Goal: Use online tool/utility: Use online tool/utility

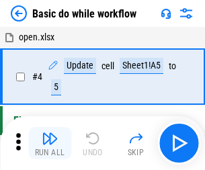
click at [50, 143] on img "button" at bounding box center [50, 139] width 16 height 16
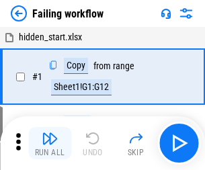
click at [50, 143] on img "button" at bounding box center [50, 139] width 16 height 16
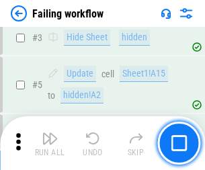
scroll to position [285, 0]
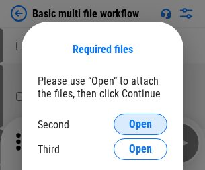
click at [141, 124] on span "Open" at bounding box center [140, 124] width 23 height 11
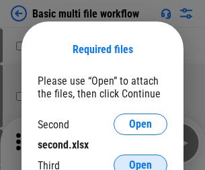
click at [141, 160] on span "Open" at bounding box center [140, 165] width 23 height 11
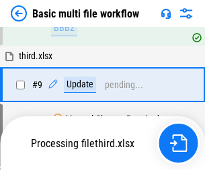
scroll to position [371, 0]
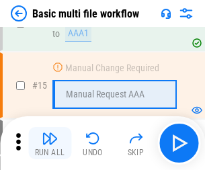
click at [50, 143] on img "button" at bounding box center [50, 139] width 16 height 16
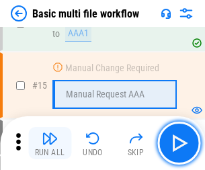
scroll to position [895, 0]
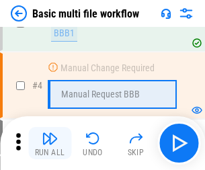
click at [50, 143] on img "button" at bounding box center [50, 139] width 16 height 16
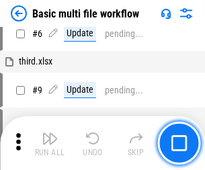
click at [50, 143] on img "button" at bounding box center [50, 139] width 16 height 16
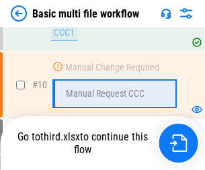
scroll to position [630, 0]
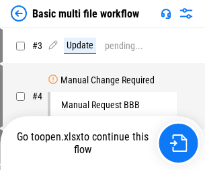
scroll to position [54, 0]
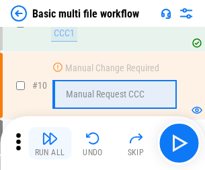
click at [50, 143] on img "button" at bounding box center [50, 139] width 16 height 16
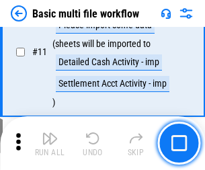
click at [50, 143] on img "button" at bounding box center [50, 139] width 16 height 16
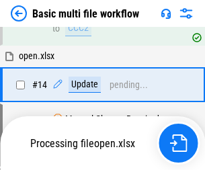
scroll to position [704, 0]
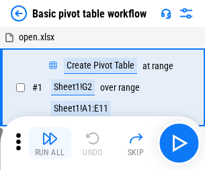
click at [50, 143] on img "button" at bounding box center [50, 139] width 16 height 16
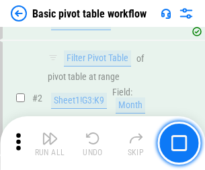
scroll to position [322, 0]
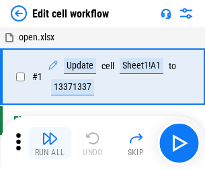
click at [50, 143] on img "button" at bounding box center [50, 139] width 16 height 16
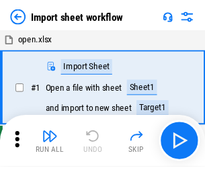
scroll to position [5, 0]
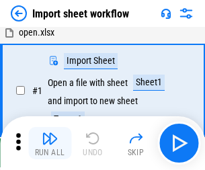
click at [50, 143] on img "button" at bounding box center [50, 139] width 16 height 16
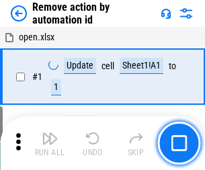
scroll to position [50, 0]
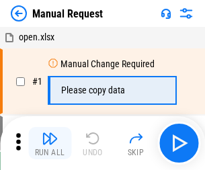
click at [50, 143] on img "button" at bounding box center [50, 139] width 16 height 16
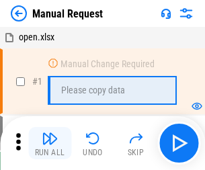
click at [50, 143] on img "button" at bounding box center [50, 139] width 16 height 16
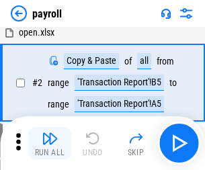
click at [50, 143] on img "button" at bounding box center [50, 139] width 16 height 16
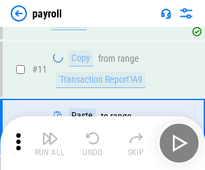
scroll to position [98, 0]
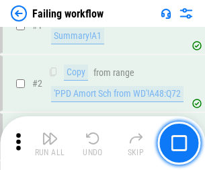
scroll to position [217, 0]
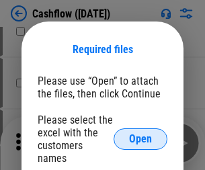
click at [141, 134] on span "Open" at bounding box center [140, 139] width 23 height 11
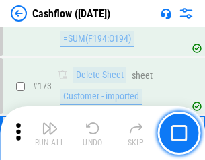
scroll to position [1424, 0]
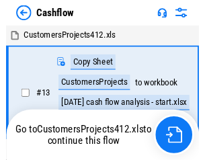
scroll to position [15, 0]
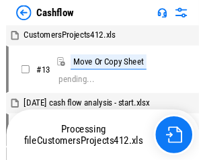
scroll to position [15, 0]
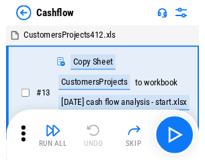
scroll to position [15, 0]
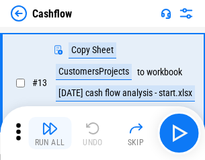
click at [50, 133] on img "button" at bounding box center [50, 128] width 16 height 16
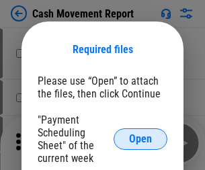
click at [141, 139] on span "Open" at bounding box center [140, 139] width 23 height 11
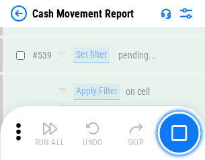
scroll to position [5971, 0]
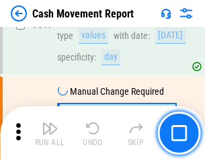
click at [50, 133] on img "button" at bounding box center [50, 128] width 16 height 16
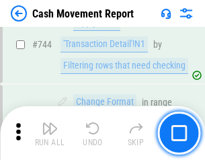
scroll to position [7165, 0]
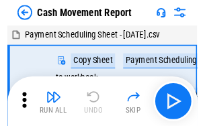
scroll to position [24, 0]
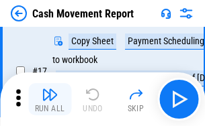
click at [50, 100] on img "button" at bounding box center [50, 95] width 16 height 16
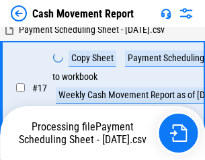
scroll to position [280, 0]
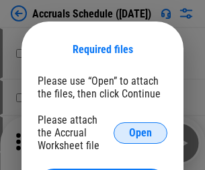
click at [141, 133] on span "Open" at bounding box center [140, 133] width 23 height 11
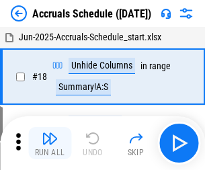
click at [50, 143] on img "button" at bounding box center [50, 139] width 16 height 16
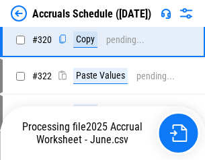
scroll to position [2503, 0]
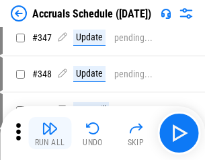
click at [50, 133] on img "button" at bounding box center [50, 128] width 16 height 16
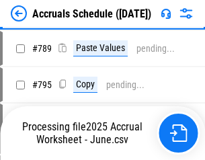
scroll to position [5652, 0]
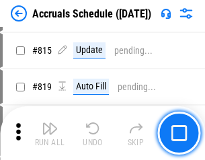
click at [50, 133] on img "button" at bounding box center [50, 128] width 16 height 16
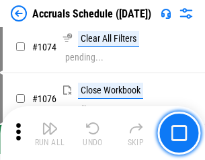
scroll to position [8058, 0]
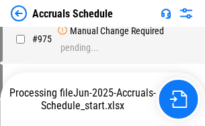
scroll to position [6511, 0]
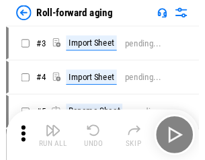
scroll to position [2, 0]
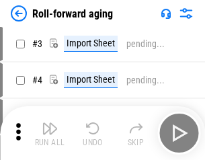
click at [50, 133] on img "button" at bounding box center [50, 128] width 16 height 16
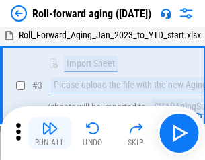
click at [50, 133] on img "button" at bounding box center [50, 128] width 16 height 16
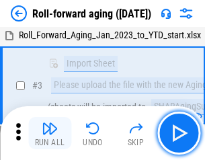
scroll to position [87, 0]
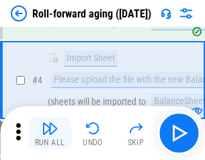
click at [50, 133] on img "button" at bounding box center [50, 128] width 16 height 16
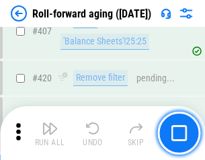
scroll to position [4666, 0]
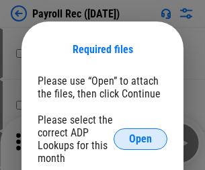
click at [141, 139] on span "Open" at bounding box center [140, 139] width 23 height 11
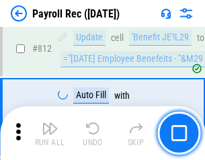
scroll to position [8548, 0]
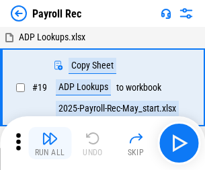
click at [50, 143] on img "button" at bounding box center [50, 139] width 16 height 16
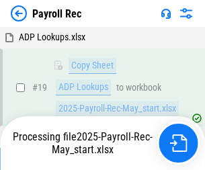
scroll to position [82, 0]
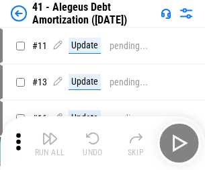
click at [50, 143] on img "button" at bounding box center [50, 139] width 16 height 16
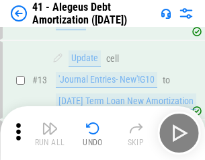
scroll to position [166, 0]
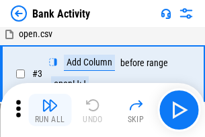
click at [50, 110] on img "button" at bounding box center [50, 105] width 16 height 16
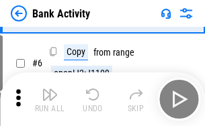
scroll to position [71, 0]
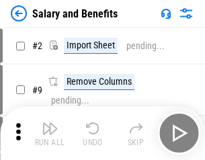
click at [50, 133] on img "button" at bounding box center [50, 128] width 16 height 16
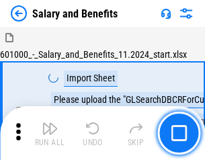
scroll to position [18, 0]
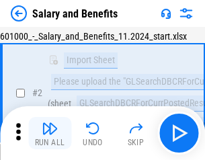
click at [50, 133] on img "button" at bounding box center [50, 128] width 16 height 16
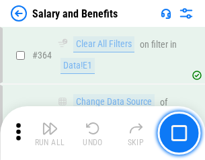
scroll to position [6336, 0]
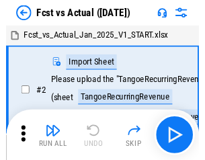
scroll to position [17, 0]
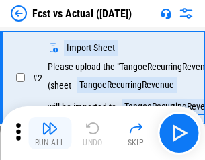
click at [50, 133] on img "button" at bounding box center [50, 128] width 16 height 16
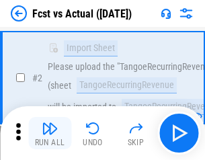
click at [50, 133] on img "button" at bounding box center [50, 128] width 16 height 16
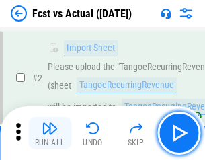
scroll to position [126, 0]
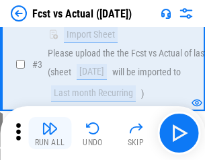
click at [50, 133] on img "button" at bounding box center [50, 128] width 16 height 16
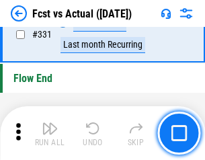
scroll to position [6440, 0]
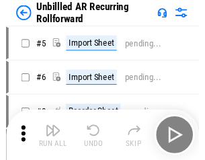
scroll to position [29, 0]
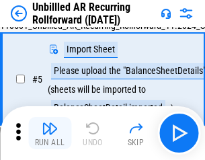
click at [50, 133] on img "button" at bounding box center [50, 128] width 16 height 16
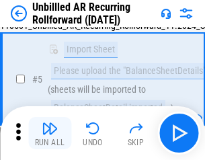
click at [50, 133] on img "button" at bounding box center [50, 128] width 16 height 16
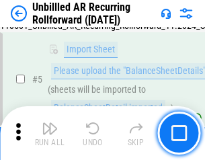
scroll to position [126, 0]
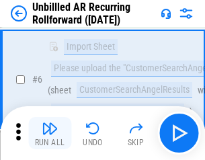
click at [50, 133] on img "button" at bounding box center [50, 128] width 16 height 16
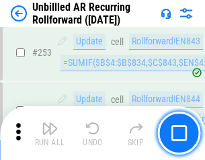
scroll to position [4570, 0]
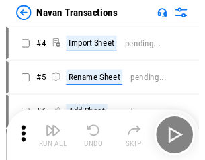
scroll to position [22, 0]
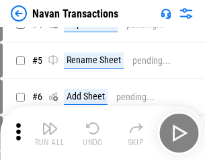
click at [50, 133] on img "button" at bounding box center [50, 128] width 16 height 16
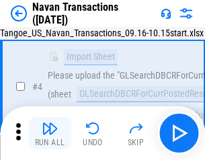
click at [50, 133] on img "button" at bounding box center [50, 128] width 16 height 16
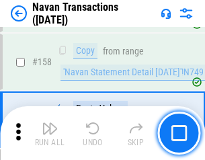
scroll to position [4362, 0]
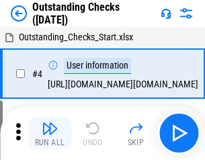
click at [50, 133] on img "button" at bounding box center [50, 128] width 16 height 16
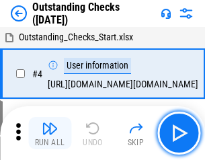
scroll to position [57, 0]
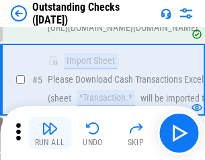
click at [50, 133] on img "button" at bounding box center [50, 128] width 16 height 16
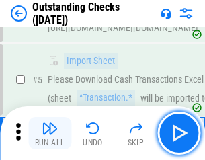
scroll to position [141, 0]
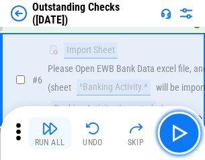
click at [50, 133] on img "button" at bounding box center [50, 128] width 16 height 16
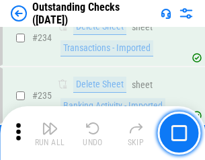
scroll to position [4086, 0]
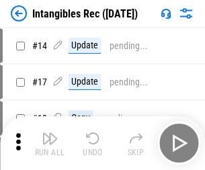
click at [50, 143] on img "button" at bounding box center [50, 139] width 16 height 16
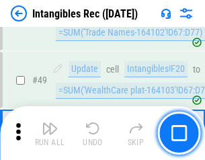
scroll to position [524, 0]
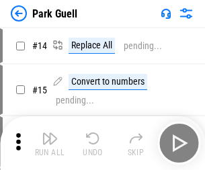
click at [50, 133] on img "button" at bounding box center [50, 139] width 16 height 16
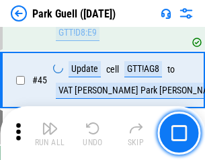
scroll to position [1683, 0]
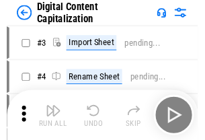
scroll to position [39, 0]
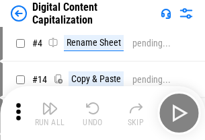
click at [50, 113] on img "button" at bounding box center [50, 108] width 16 height 16
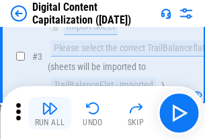
click at [50, 113] on img "button" at bounding box center [50, 108] width 16 height 16
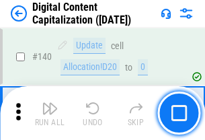
scroll to position [1427, 0]
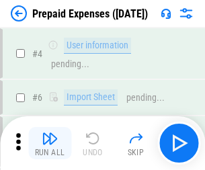
click at [50, 133] on img "button" at bounding box center [50, 139] width 16 height 16
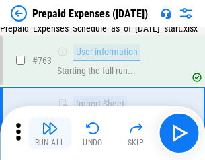
click at [50, 133] on img "button" at bounding box center [50, 128] width 16 height 16
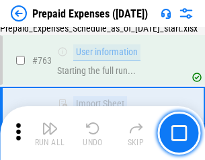
scroll to position [3808, 0]
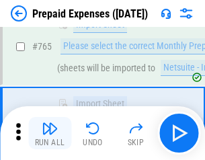
click at [50, 133] on img "button" at bounding box center [50, 128] width 16 height 16
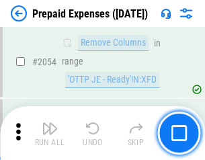
scroll to position [14064, 0]
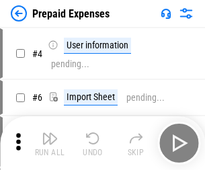
click at [50, 143] on img "button" at bounding box center [50, 139] width 16 height 16
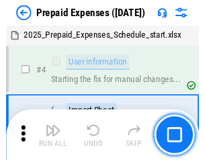
scroll to position [59, 0]
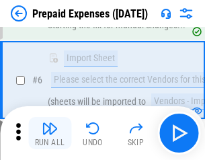
click at [50, 133] on img "button" at bounding box center [50, 128] width 16 height 16
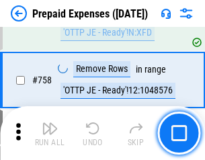
scroll to position [4794, 0]
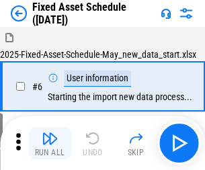
click at [50, 143] on img "button" at bounding box center [50, 139] width 16 height 16
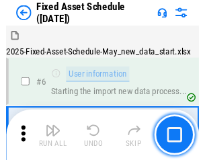
scroll to position [73, 0]
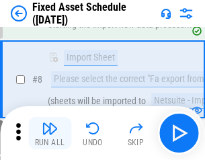
click at [50, 133] on img "button" at bounding box center [50, 128] width 16 height 16
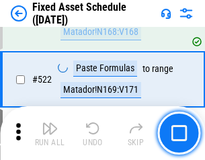
scroll to position [4676, 0]
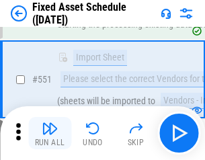
click at [50, 133] on img "button" at bounding box center [50, 128] width 16 height 16
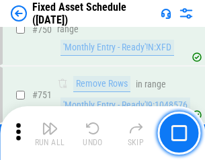
scroll to position [6559, 0]
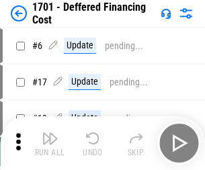
click at [50, 143] on img "button" at bounding box center [50, 139] width 16 height 16
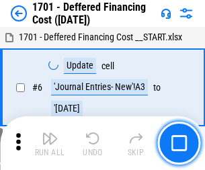
scroll to position [161, 0]
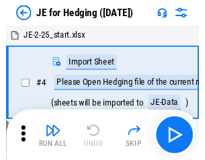
scroll to position [2, 0]
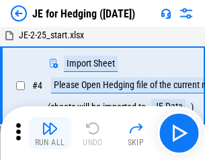
click at [50, 133] on img "button" at bounding box center [50, 128] width 16 height 16
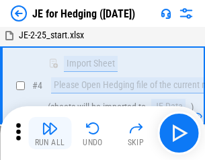
click at [50, 133] on img "button" at bounding box center [50, 128] width 16 height 16
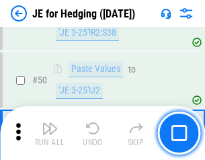
scroll to position [871, 0]
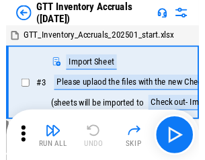
scroll to position [2, 0]
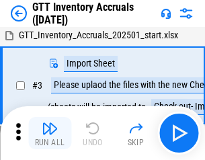
click at [50, 133] on img "button" at bounding box center [50, 128] width 16 height 16
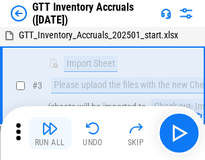
click at [50, 133] on img "button" at bounding box center [50, 128] width 16 height 16
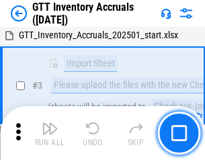
scroll to position [87, 0]
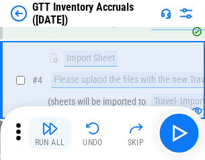
click at [50, 133] on img "button" at bounding box center [50, 128] width 16 height 16
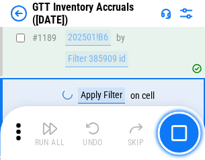
scroll to position [10987, 0]
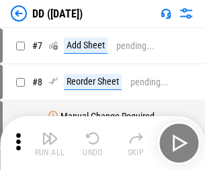
click at [50, 143] on img "button" at bounding box center [50, 139] width 16 height 16
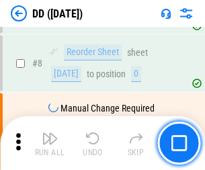
scroll to position [130, 0]
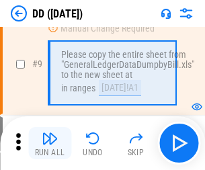
click at [50, 143] on img "button" at bounding box center [50, 139] width 16 height 16
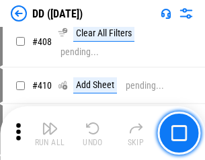
scroll to position [6020, 0]
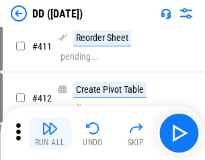
click at [50, 133] on img "button" at bounding box center [50, 128] width 16 height 16
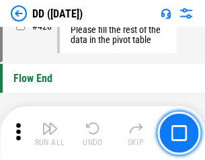
scroll to position [6440, 0]
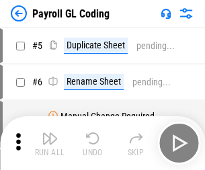
click at [50, 143] on img "button" at bounding box center [50, 139] width 16 height 16
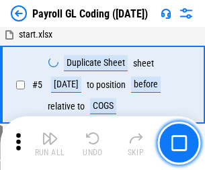
scroll to position [161, 0]
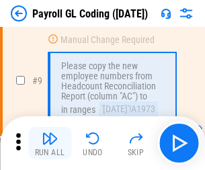
click at [50, 143] on img "button" at bounding box center [50, 139] width 16 height 16
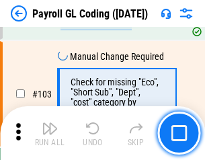
scroll to position [3157, 0]
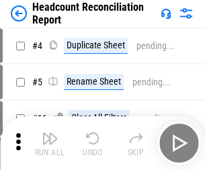
click at [50, 143] on img "button" at bounding box center [50, 139] width 16 height 16
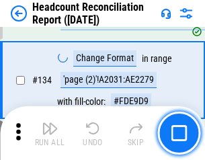
scroll to position [1617, 0]
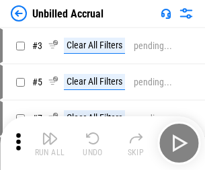
click at [50, 143] on img "button" at bounding box center [50, 139] width 16 height 16
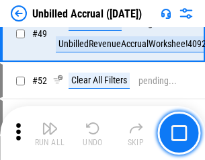
scroll to position [1220, 0]
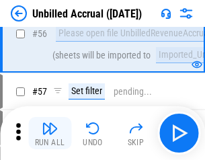
click at [50, 133] on img "button" at bounding box center [50, 128] width 16 height 16
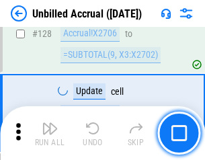
scroll to position [4008, 0]
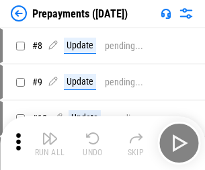
click at [50, 143] on img "button" at bounding box center [50, 139] width 16 height 16
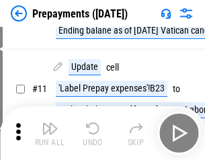
scroll to position [84, 0]
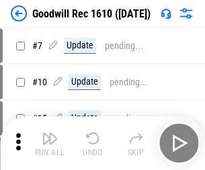
click at [50, 143] on img "button" at bounding box center [50, 139] width 16 height 16
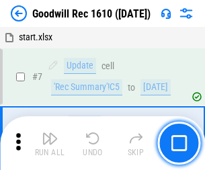
scroll to position [230, 0]
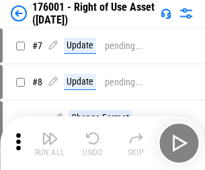
click at [50, 143] on img "button" at bounding box center [50, 139] width 16 height 16
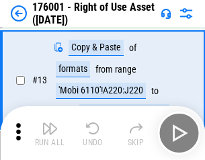
scroll to position [87, 0]
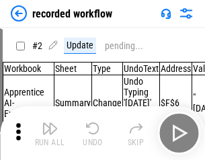
click at [50, 133] on img "button" at bounding box center [50, 128] width 16 height 16
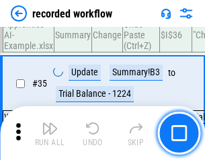
scroll to position [4205, 0]
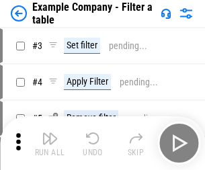
click at [50, 143] on img "button" at bounding box center [50, 139] width 16 height 16
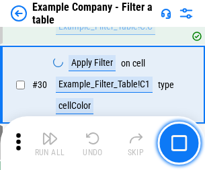
scroll to position [1231, 0]
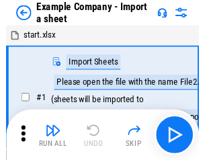
scroll to position [21, 0]
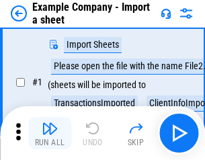
click at [50, 133] on img "button" at bounding box center [50, 128] width 16 height 16
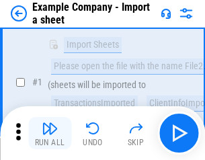
click at [50, 133] on img "button" at bounding box center [50, 128] width 16 height 16
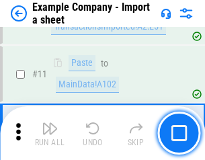
scroll to position [297, 0]
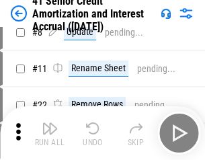
click at [50, 133] on img "button" at bounding box center [50, 128] width 16 height 16
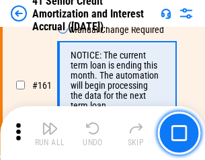
click at [50, 133] on img "button" at bounding box center [50, 128] width 16 height 16
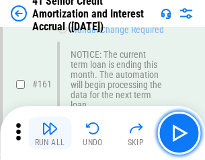
scroll to position [1439, 0]
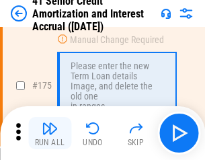
click at [50, 133] on img "button" at bounding box center [50, 128] width 16 height 16
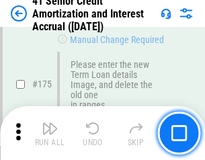
scroll to position [1576, 0]
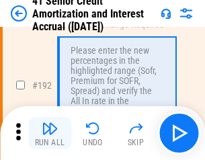
click at [50, 133] on img "button" at bounding box center [50, 128] width 16 height 16
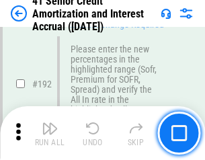
scroll to position [1717, 0]
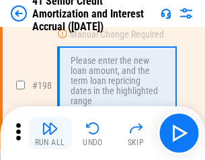
click at [50, 133] on img "button" at bounding box center [50, 128] width 16 height 16
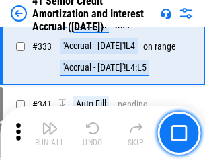
scroll to position [3437, 0]
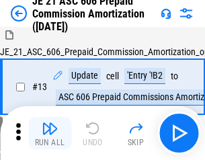
click at [50, 133] on img "button" at bounding box center [50, 128] width 16 height 16
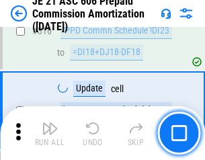
scroll to position [2512, 0]
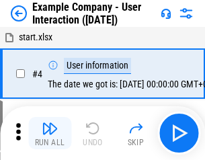
click at [50, 133] on img "button" at bounding box center [50, 128] width 16 height 16
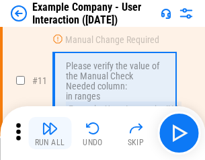
click at [50, 133] on img "button" at bounding box center [50, 128] width 16 height 16
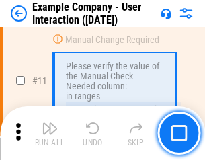
scroll to position [291, 0]
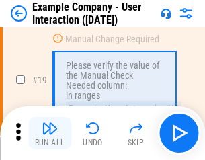
click at [50, 133] on img "button" at bounding box center [50, 128] width 16 height 16
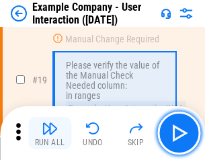
click at [50, 133] on img "button" at bounding box center [50, 128] width 16 height 16
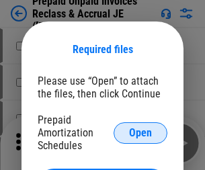
click at [141, 133] on span "Open" at bounding box center [140, 133] width 23 height 11
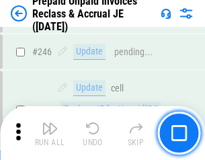
scroll to position [1816, 0]
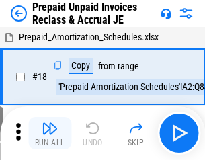
click at [50, 133] on img "button" at bounding box center [50, 128] width 16 height 16
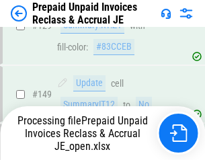
scroll to position [1816, 0]
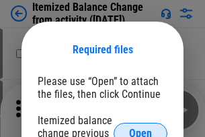
click at [141, 128] on span "Open" at bounding box center [140, 133] width 23 height 11
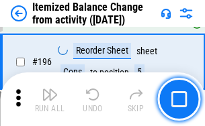
scroll to position [2589, 0]
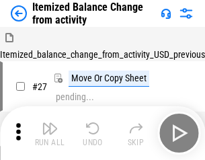
scroll to position [21, 0]
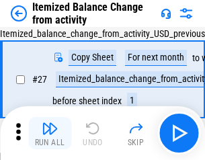
click at [50, 133] on img "button" at bounding box center [50, 128] width 16 height 16
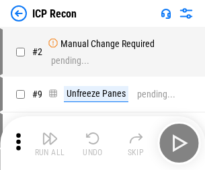
scroll to position [6, 0]
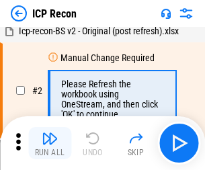
click at [50, 143] on img "button" at bounding box center [50, 139] width 16 height 16
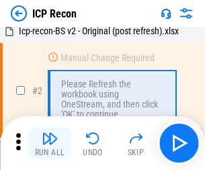
click at [50, 143] on img "button" at bounding box center [50, 139] width 16 height 16
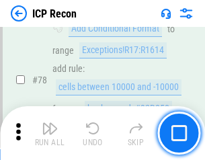
scroll to position [1319, 0]
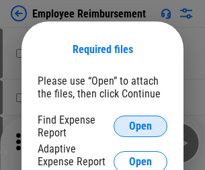
click at [141, 126] on span "Open" at bounding box center [140, 126] width 23 height 11
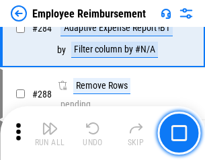
scroll to position [3657, 0]
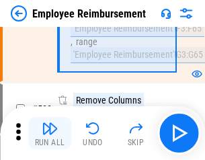
click at [50, 133] on img "button" at bounding box center [50, 128] width 16 height 16
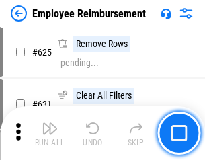
scroll to position [8056, 0]
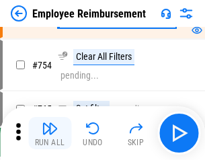
click at [50, 133] on img "button" at bounding box center [50, 128] width 16 height 16
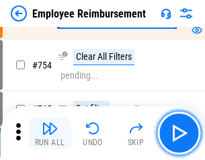
click at [50, 133] on img "button" at bounding box center [50, 128] width 16 height 16
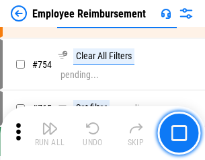
click at [50, 133] on img "button" at bounding box center [50, 128] width 16 height 16
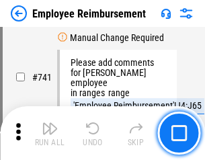
scroll to position [9439, 0]
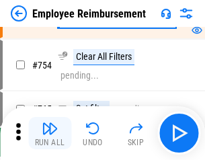
click at [50, 133] on img "button" at bounding box center [50, 128] width 16 height 16
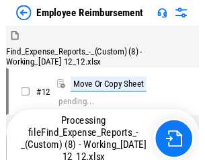
scroll to position [46, 0]
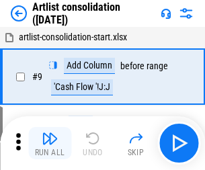
click at [50, 143] on img "button" at bounding box center [50, 139] width 16 height 16
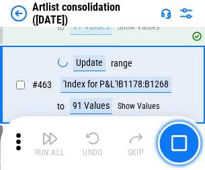
scroll to position [5891, 0]
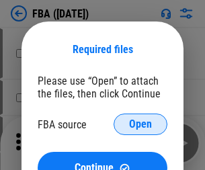
click at [141, 124] on span "Open" at bounding box center [140, 124] width 23 height 11
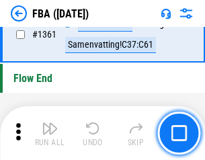
scroll to position [14449, 0]
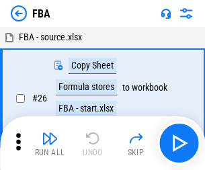
scroll to position [13, 0]
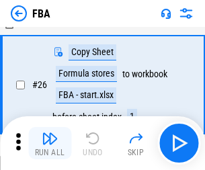
click at [50, 143] on img "button" at bounding box center [50, 139] width 16 height 16
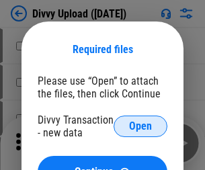
click at [141, 126] on span "Open" at bounding box center [140, 126] width 23 height 11
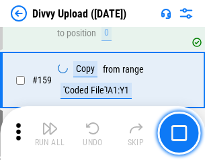
scroll to position [1393, 0]
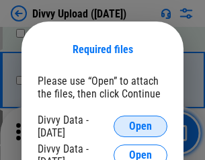
click at [141, 126] on span "Open" at bounding box center [140, 126] width 23 height 11
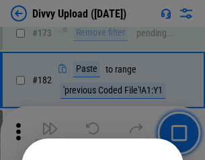
scroll to position [1510, 0]
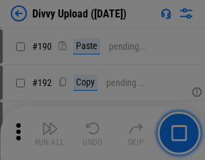
scroll to position [1698, 0]
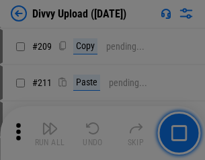
scroll to position [2285, 0]
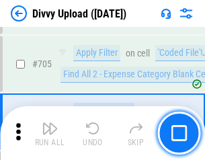
scroll to position [9204, 0]
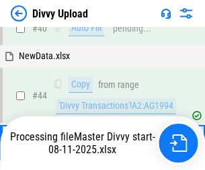
scroll to position [148, 0]
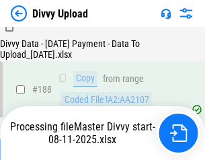
scroll to position [1584, 0]
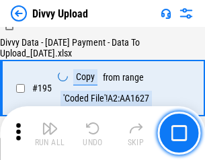
scroll to position [1880, 0]
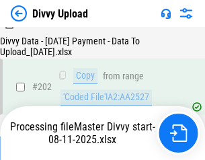
scroll to position [2177, 0]
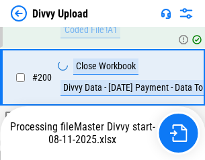
scroll to position [2177, 0]
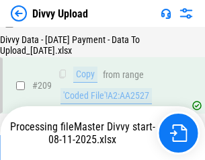
scroll to position [2474, 0]
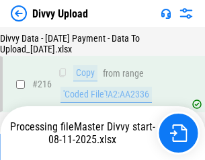
scroll to position [2781, 0]
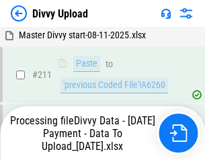
scroll to position [2692, 0]
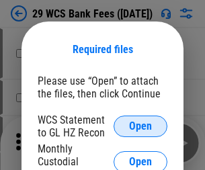
click at [141, 126] on span "Open" at bounding box center [140, 126] width 23 height 11
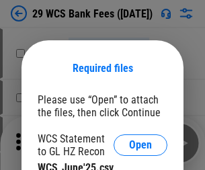
scroll to position [19, 0]
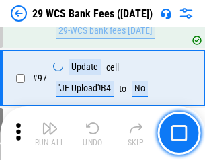
scroll to position [1311, 0]
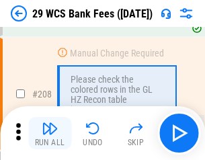
click at [50, 133] on img "button" at bounding box center [50, 128] width 16 height 16
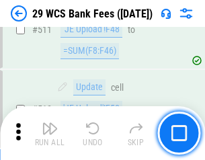
scroll to position [6769, 0]
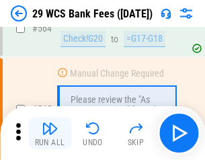
click at [50, 133] on img "button" at bounding box center [50, 128] width 16 height 16
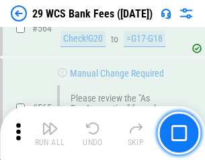
scroll to position [7276, 0]
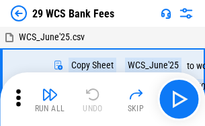
scroll to position [24, 0]
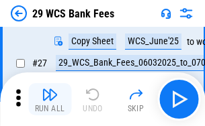
click at [50, 100] on img "button" at bounding box center [50, 95] width 16 height 16
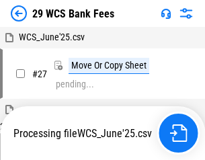
scroll to position [7, 0]
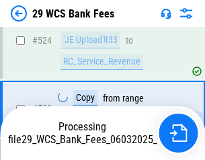
scroll to position [7183, 0]
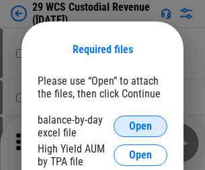
click at [141, 126] on span "Open" at bounding box center [140, 126] width 23 height 11
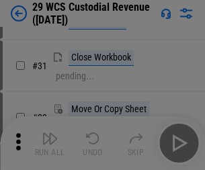
scroll to position [289, 0]
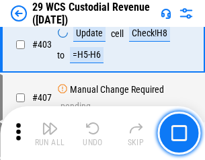
scroll to position [6232, 0]
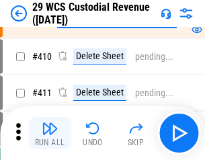
click at [50, 133] on img "button" at bounding box center [50, 128] width 16 height 16
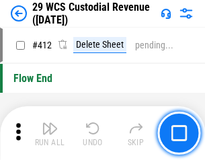
scroll to position [6425, 0]
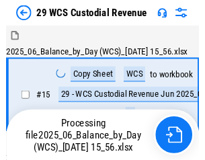
scroll to position [32, 0]
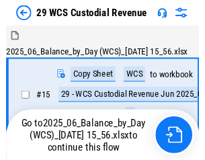
scroll to position [25, 0]
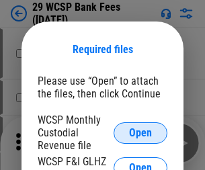
click at [141, 133] on span "Open" at bounding box center [140, 133] width 23 height 11
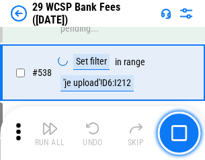
scroll to position [5169, 0]
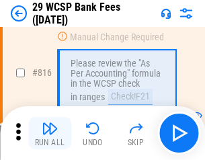
click at [50, 133] on img "button" at bounding box center [50, 128] width 16 height 16
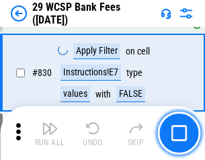
scroll to position [8537, 0]
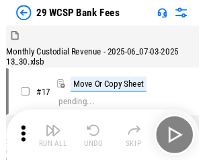
scroll to position [32, 0]
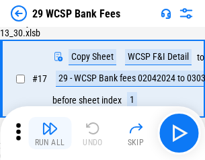
click at [50, 133] on img "button" at bounding box center [50, 128] width 16 height 16
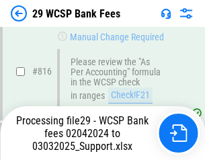
scroll to position [8273, 0]
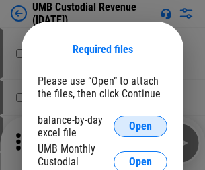
click at [141, 126] on span "Open" at bounding box center [140, 126] width 23 height 11
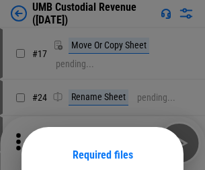
scroll to position [106, 0]
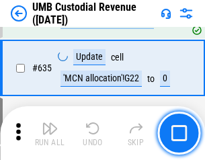
scroll to position [7041, 0]
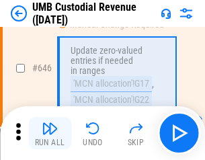
click at [50, 133] on img "button" at bounding box center [50, 128] width 16 height 16
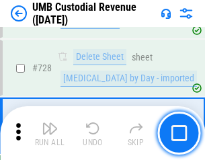
scroll to position [8300, 0]
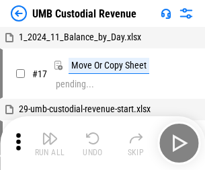
scroll to position [10, 0]
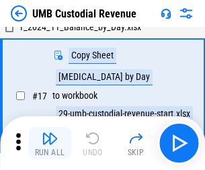
click at [50, 143] on img "button" at bounding box center [50, 139] width 16 height 16
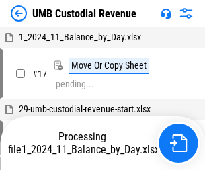
scroll to position [10, 0]
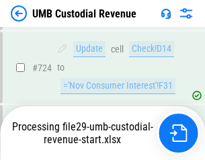
scroll to position [8211, 0]
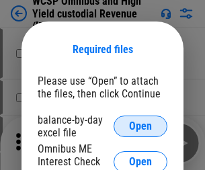
click at [141, 126] on span "Open" at bounding box center [140, 126] width 23 height 11
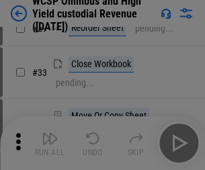
scroll to position [307, 0]
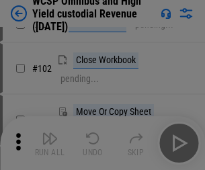
scroll to position [924, 0]
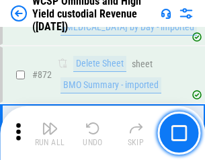
scroll to position [11387, 0]
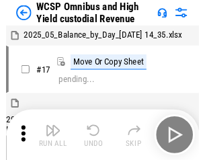
scroll to position [7, 0]
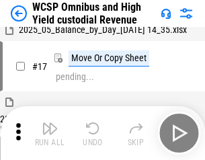
click at [50, 133] on img "button" at bounding box center [50, 128] width 16 height 16
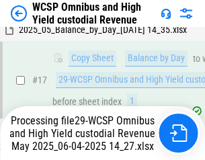
scroll to position [211, 0]
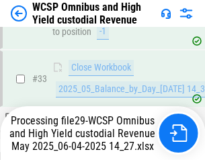
scroll to position [984, 0]
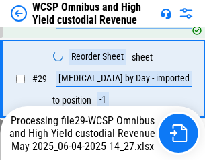
scroll to position [280, 0]
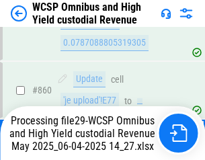
scroll to position [11240, 0]
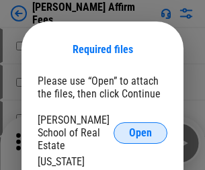
click at [141, 128] on span "Open" at bounding box center [140, 133] width 23 height 11
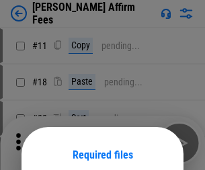
scroll to position [106, 0]
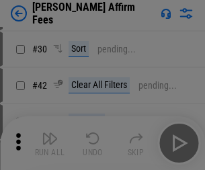
scroll to position [274, 0]
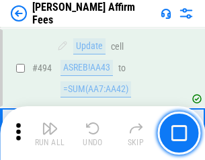
scroll to position [3658, 0]
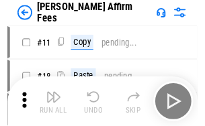
scroll to position [13, 0]
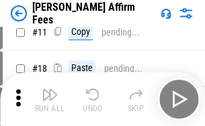
click at [50, 100] on img "button" at bounding box center [50, 95] width 16 height 16
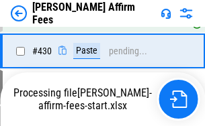
scroll to position [3111, 0]
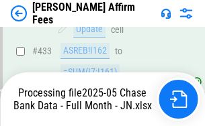
scroll to position [3549, 0]
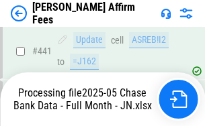
scroll to position [3529, 0]
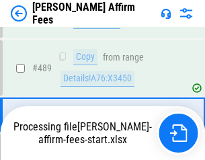
scroll to position [3512, 0]
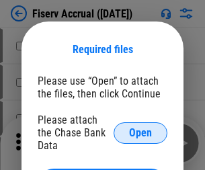
click at [141, 128] on span "Open" at bounding box center [140, 133] width 23 height 11
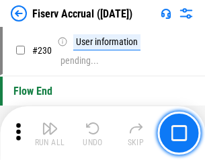
scroll to position [4263, 0]
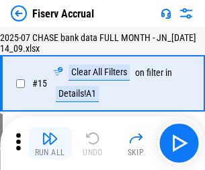
click at [50, 143] on img "button" at bounding box center [50, 139] width 16 height 16
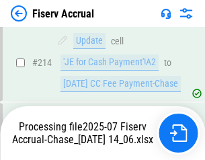
scroll to position [4083, 0]
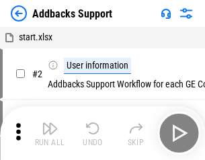
click at [50, 133] on img "button" at bounding box center [50, 128] width 16 height 16
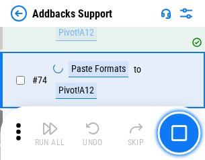
scroll to position [980, 0]
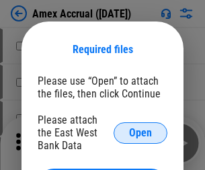
click at [141, 133] on span "Open" at bounding box center [140, 133] width 23 height 11
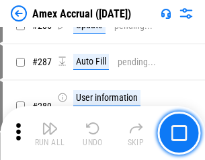
scroll to position [3684, 0]
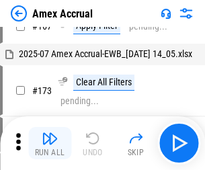
click at [50, 143] on img "button" at bounding box center [50, 139] width 16 height 16
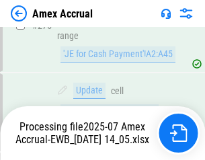
scroll to position [4174, 0]
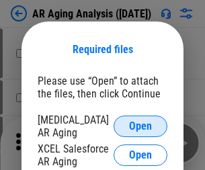
click at [141, 124] on span "Open" at bounding box center [140, 126] width 23 height 11
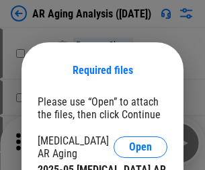
scroll to position [21, 0]
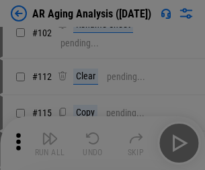
scroll to position [185, 0]
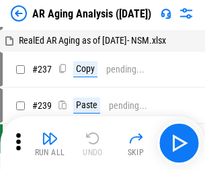
scroll to position [13, 0]
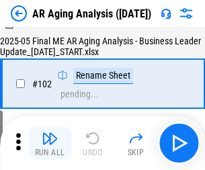
click at [50, 143] on img "button" at bounding box center [50, 139] width 16 height 16
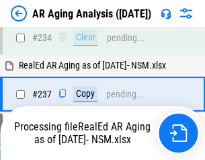
scroll to position [2086, 0]
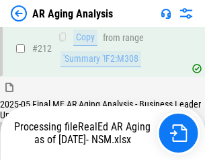
scroll to position [2012, 0]
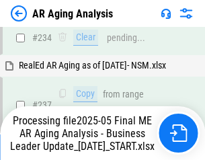
scroll to position [2070, 0]
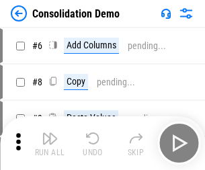
click at [50, 143] on img "button" at bounding box center [50, 139] width 16 height 16
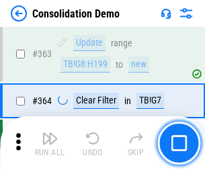
scroll to position [4509, 0]
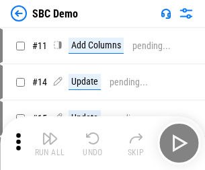
click at [50, 143] on img "button" at bounding box center [50, 139] width 16 height 16
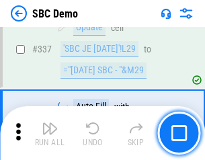
scroll to position [3539, 0]
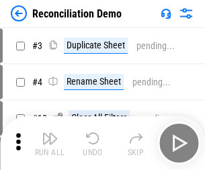
click at [50, 143] on img "button" at bounding box center [50, 139] width 16 height 16
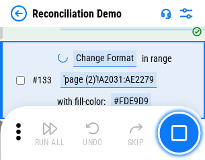
scroll to position [1598, 0]
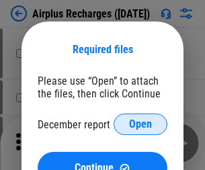
click at [141, 124] on span "Open" at bounding box center [140, 124] width 23 height 11
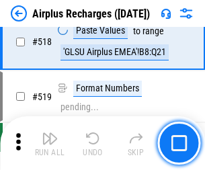
scroll to position [5790, 0]
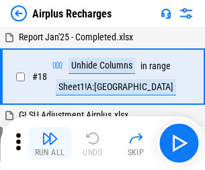
click at [50, 143] on img "button" at bounding box center [50, 139] width 16 height 16
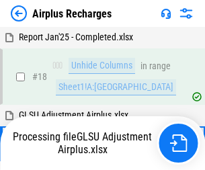
scroll to position [59, 0]
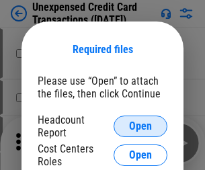
click at [141, 126] on span "Open" at bounding box center [140, 126] width 23 height 11
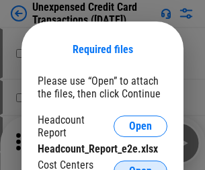
click at [141, 166] on span "Open" at bounding box center [140, 171] width 23 height 11
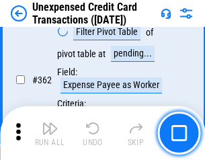
scroll to position [3460, 0]
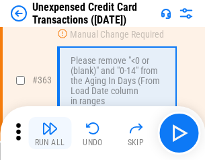
click at [50, 133] on img "button" at bounding box center [50, 128] width 16 height 16
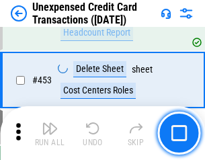
scroll to position [4589, 0]
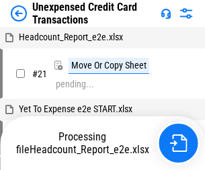
scroll to position [21, 0]
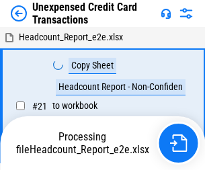
scroll to position [21, 0]
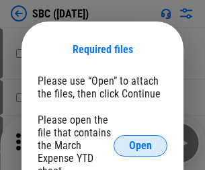
click at [141, 145] on span "Open" at bounding box center [140, 146] width 23 height 11
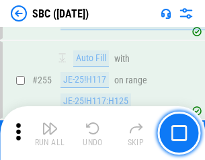
scroll to position [2629, 0]
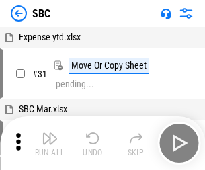
scroll to position [13, 0]
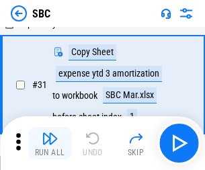
click at [50, 143] on img "button" at bounding box center [50, 139] width 16 height 16
